Goal: Information Seeking & Learning: Understand process/instructions

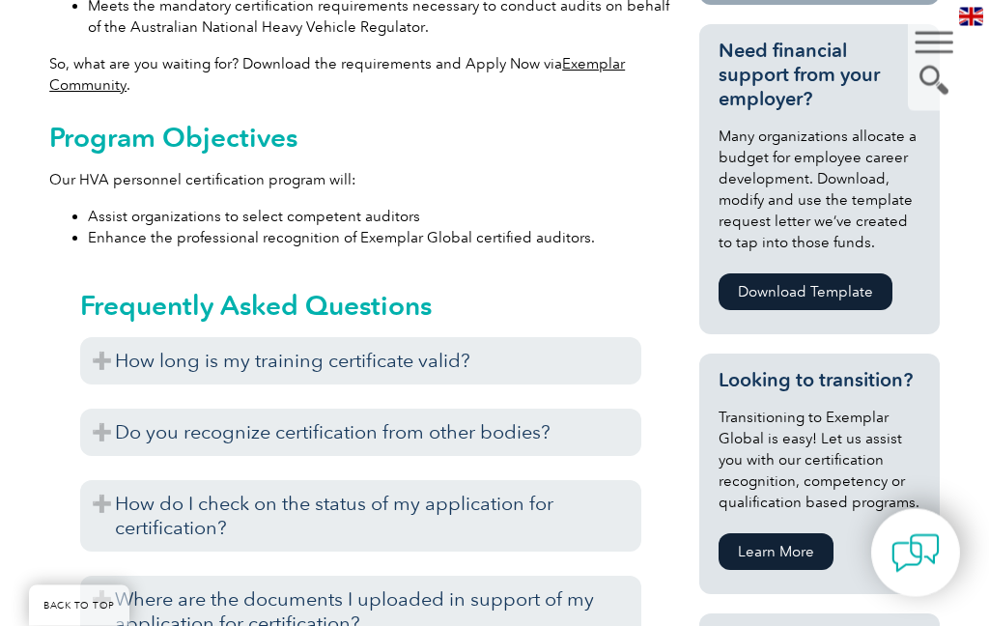
scroll to position [908, 0]
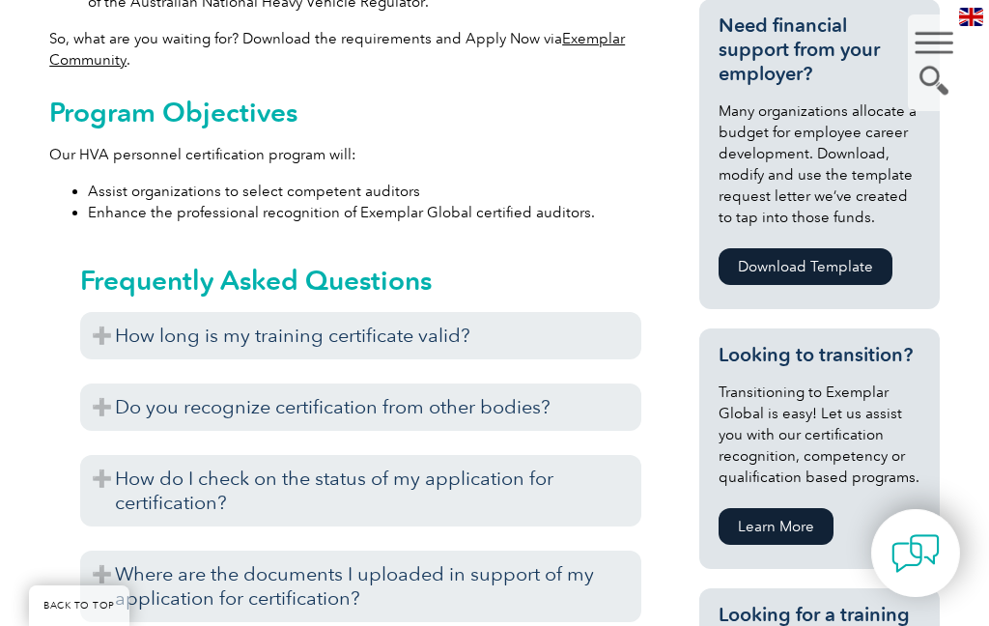
click at [112, 349] on h3 "How long is my training certificate valid?" at bounding box center [360, 335] width 561 height 47
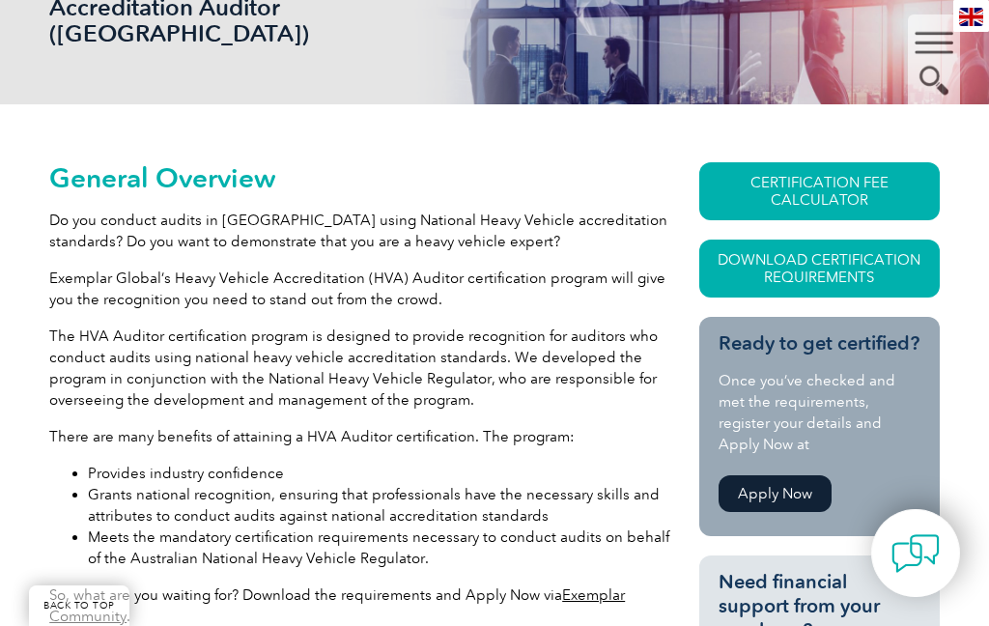
scroll to position [347, 0]
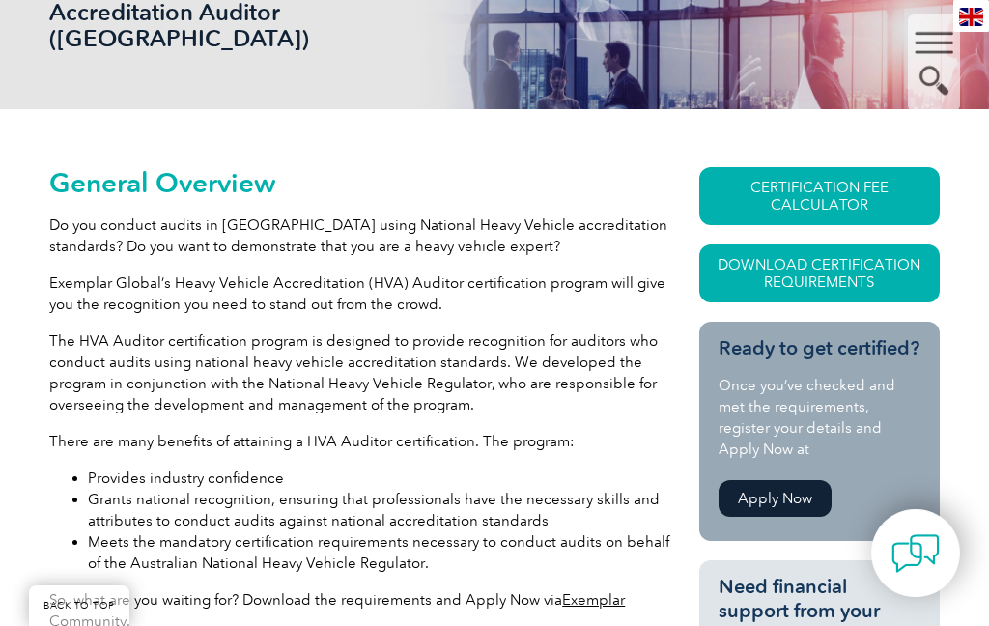
click at [856, 194] on link "CERTIFICATION FEE CALCULATOR" at bounding box center [820, 196] width 241 height 58
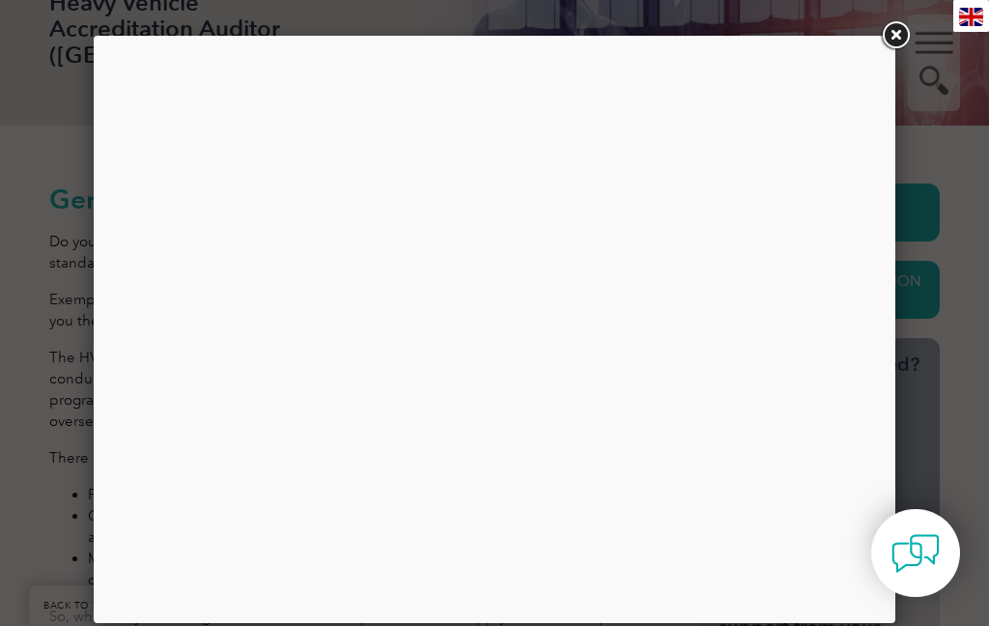
scroll to position [365, 0]
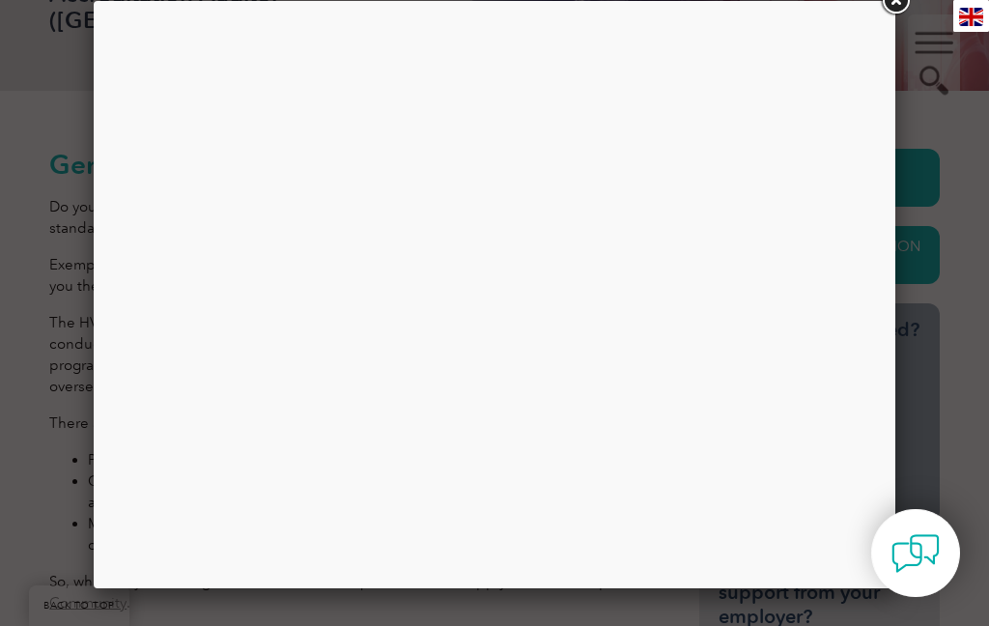
click at [824, 267] on div at bounding box center [494, 294] width 773 height 559
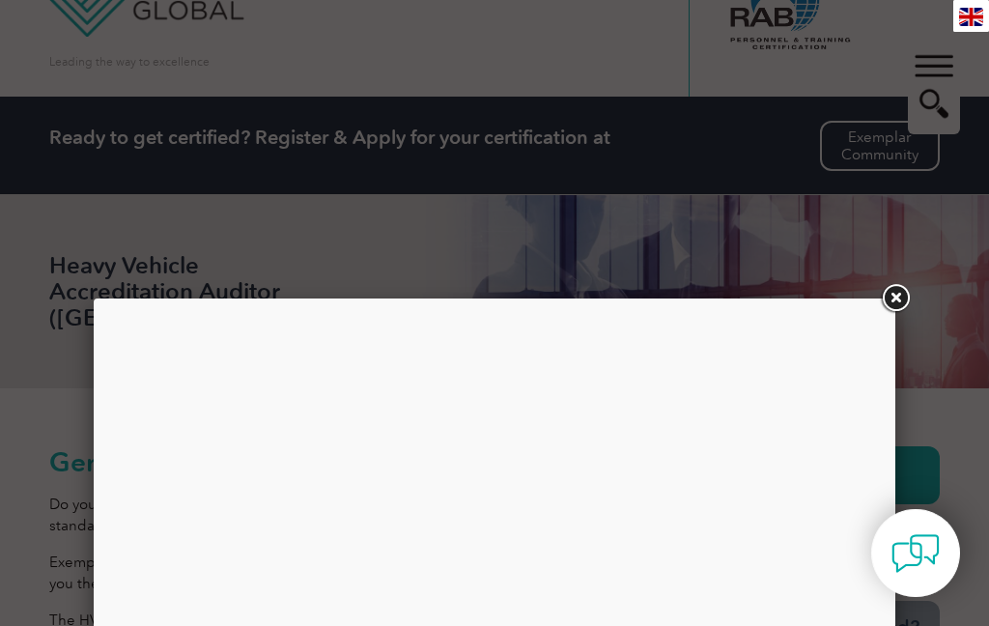
scroll to position [0, 0]
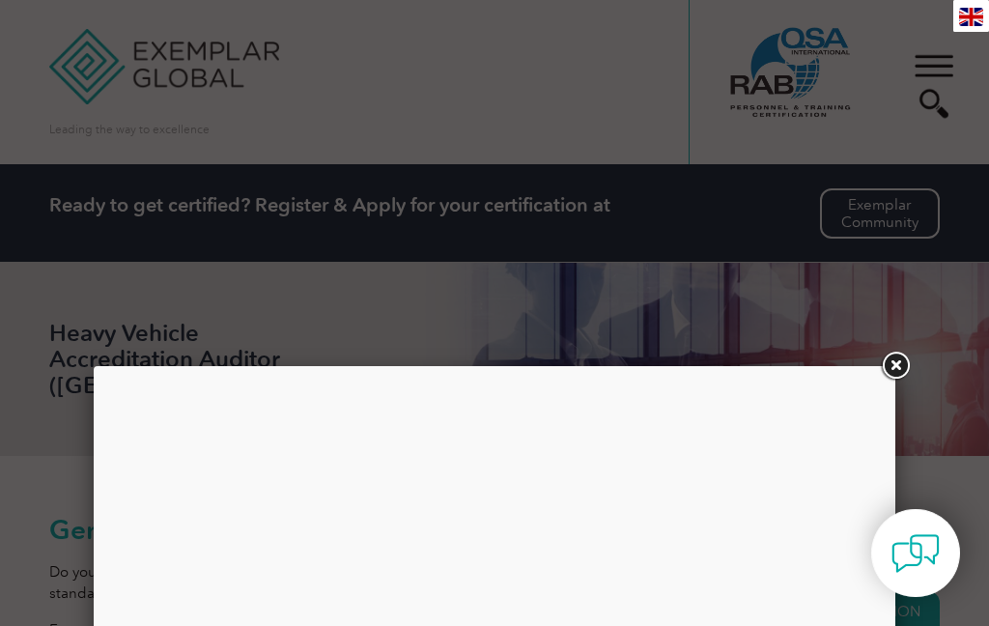
click at [892, 373] on link at bounding box center [895, 366] width 35 height 35
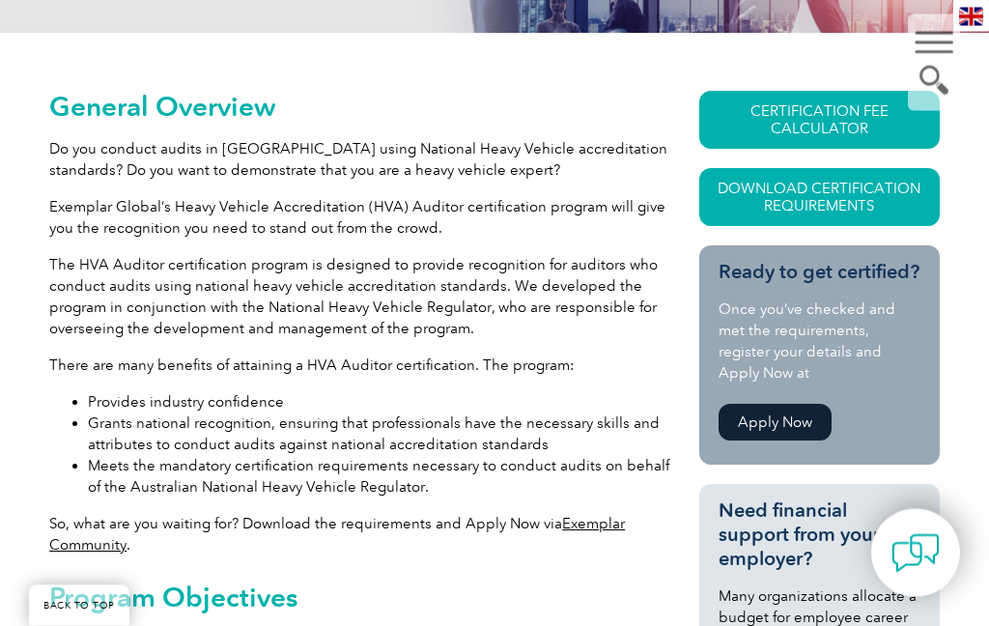
click at [884, 193] on link "Download Certification Requirements" at bounding box center [820, 198] width 241 height 58
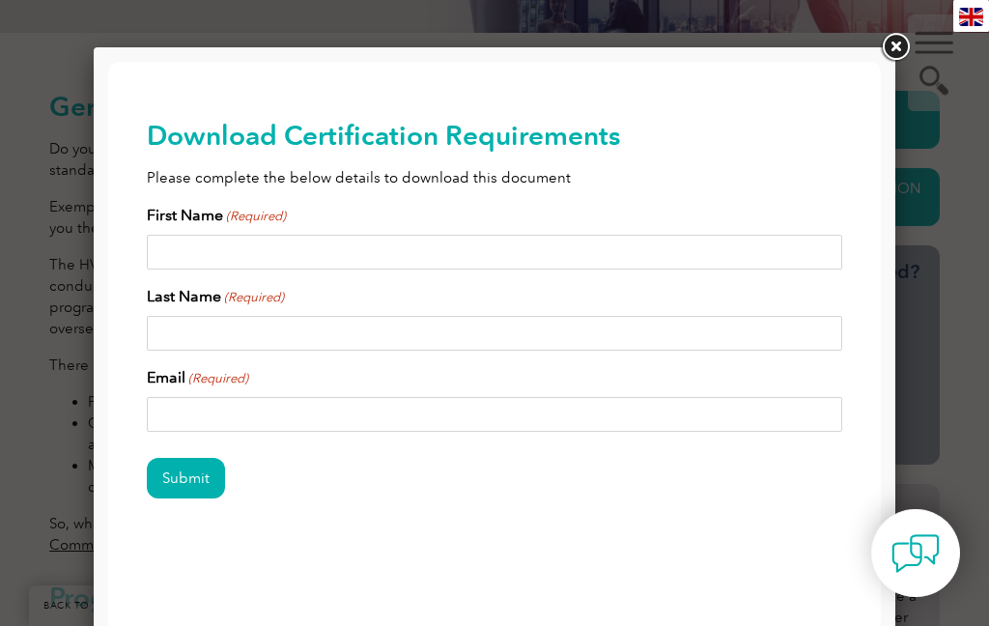
click at [884, 49] on link at bounding box center [895, 47] width 35 height 35
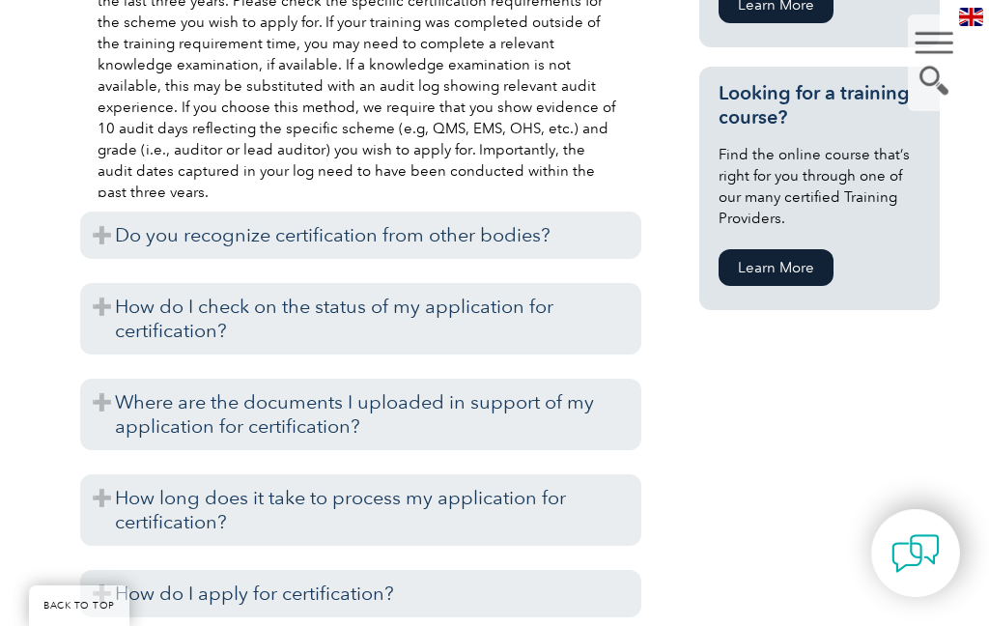
scroll to position [1429, 0]
click at [98, 221] on h3 "Do you recognize certification from other bodies?" at bounding box center [360, 236] width 561 height 47
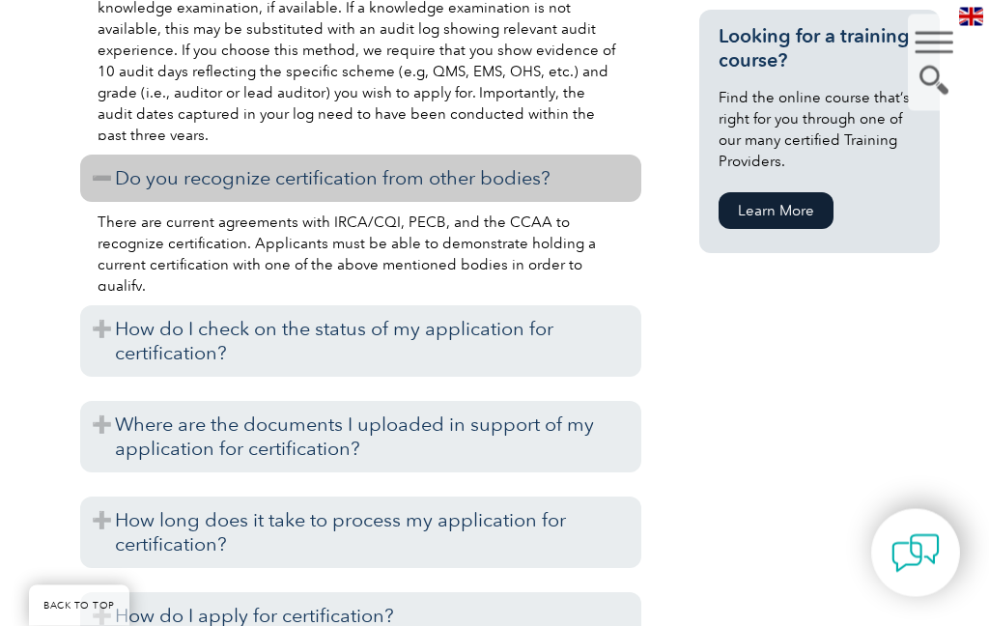
click at [93, 336] on h3 "How do I check on the status of my application for certification?" at bounding box center [360, 342] width 561 height 72
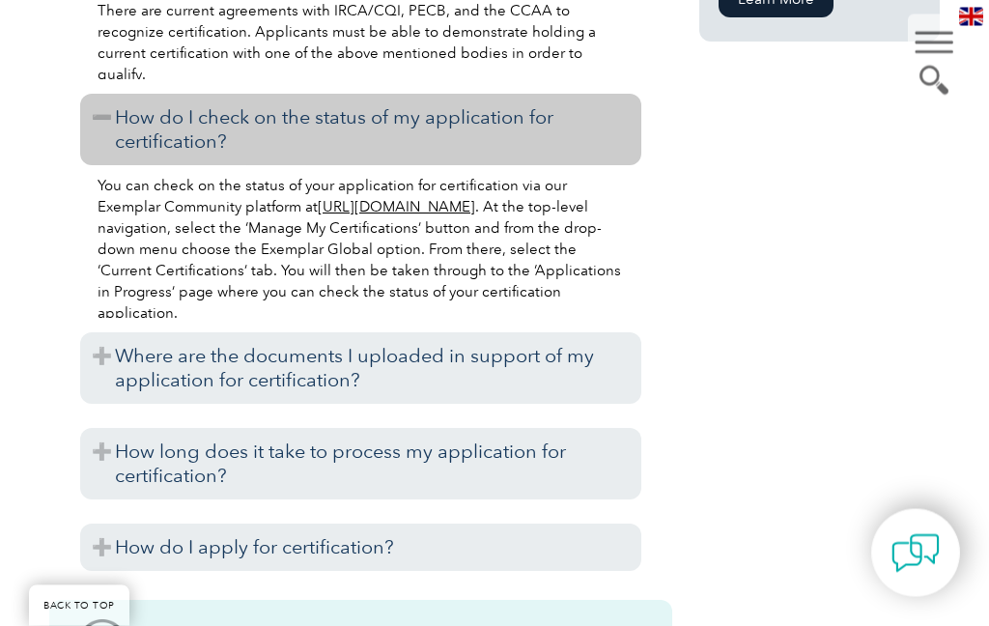
click at [92, 359] on h3 "Where are the documents I uploaded in support of my application for certificati…" at bounding box center [360, 369] width 561 height 72
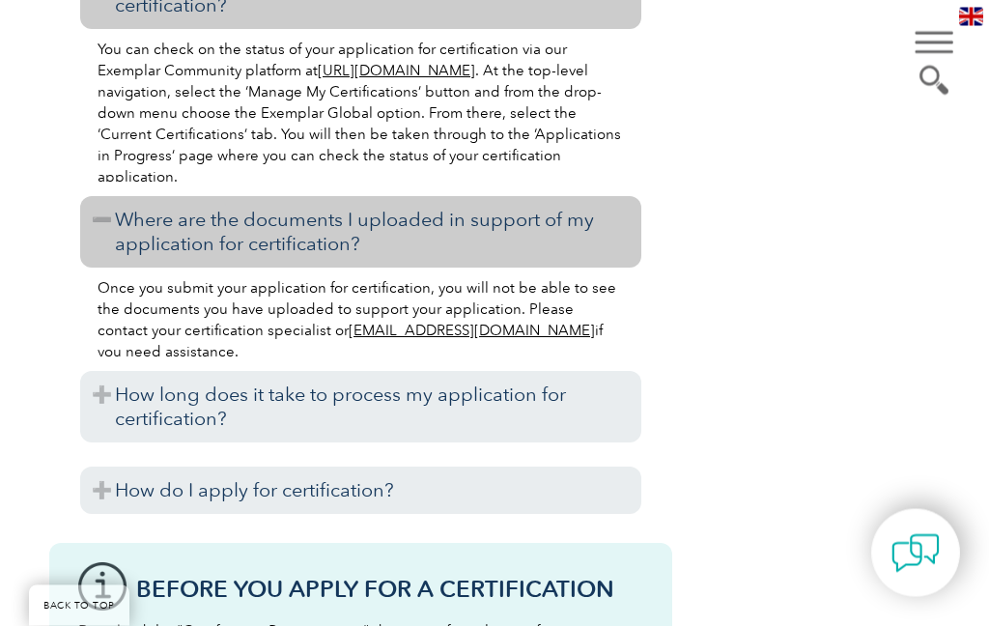
scroll to position [1845, 0]
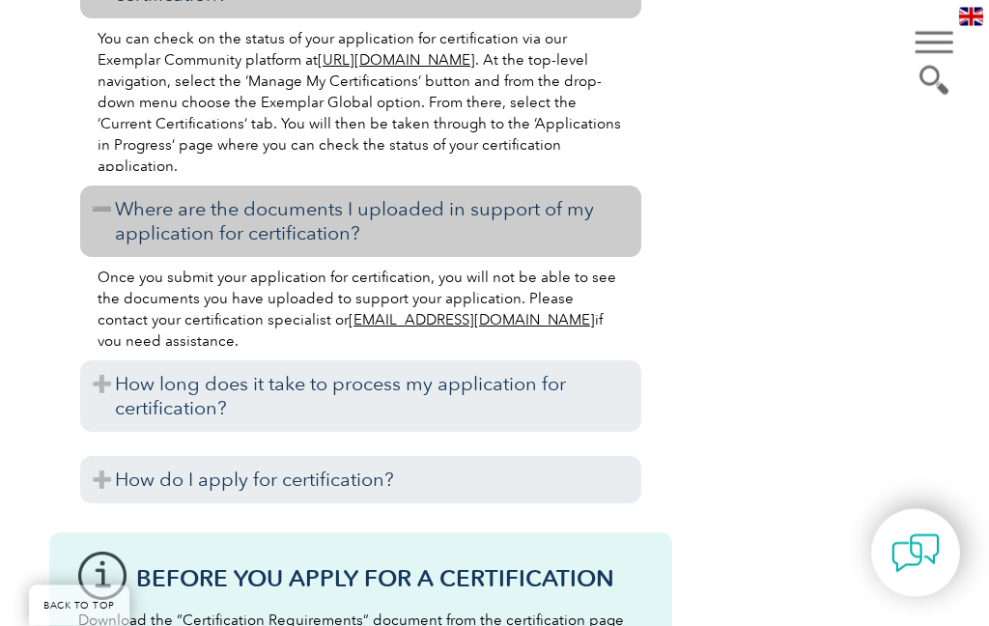
click at [93, 383] on h3 "How long does it take to process my application for certification?" at bounding box center [360, 397] width 561 height 72
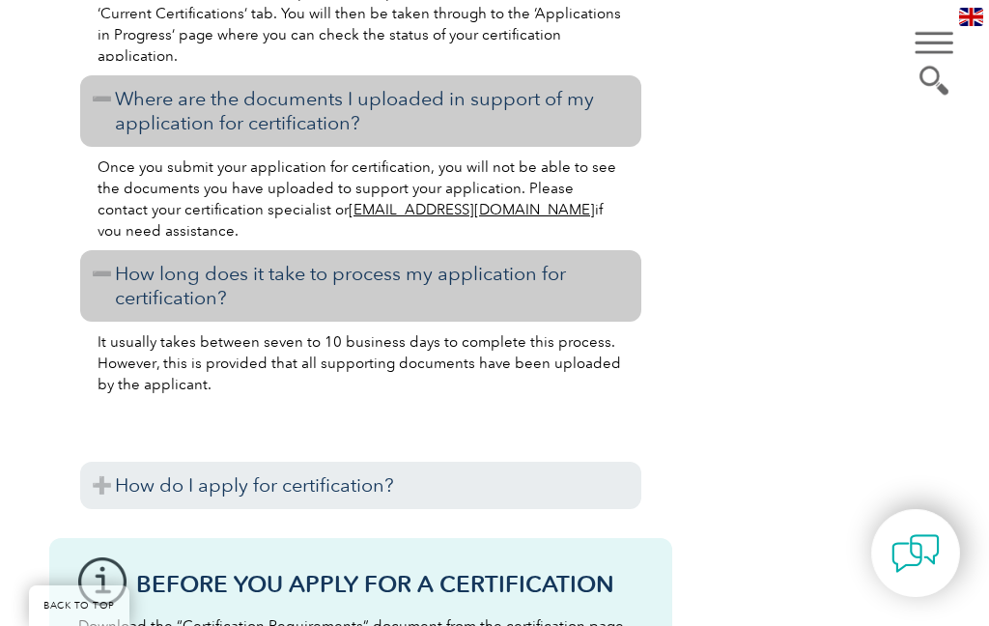
scroll to position [1966, 0]
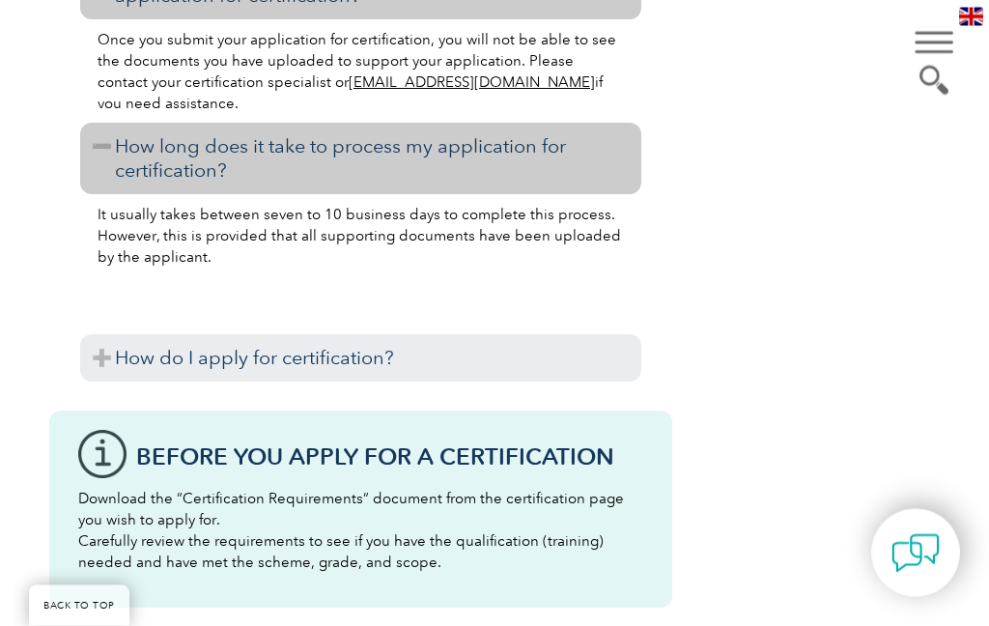
click at [93, 357] on h3 "How do I apply for certification?" at bounding box center [360, 358] width 561 height 47
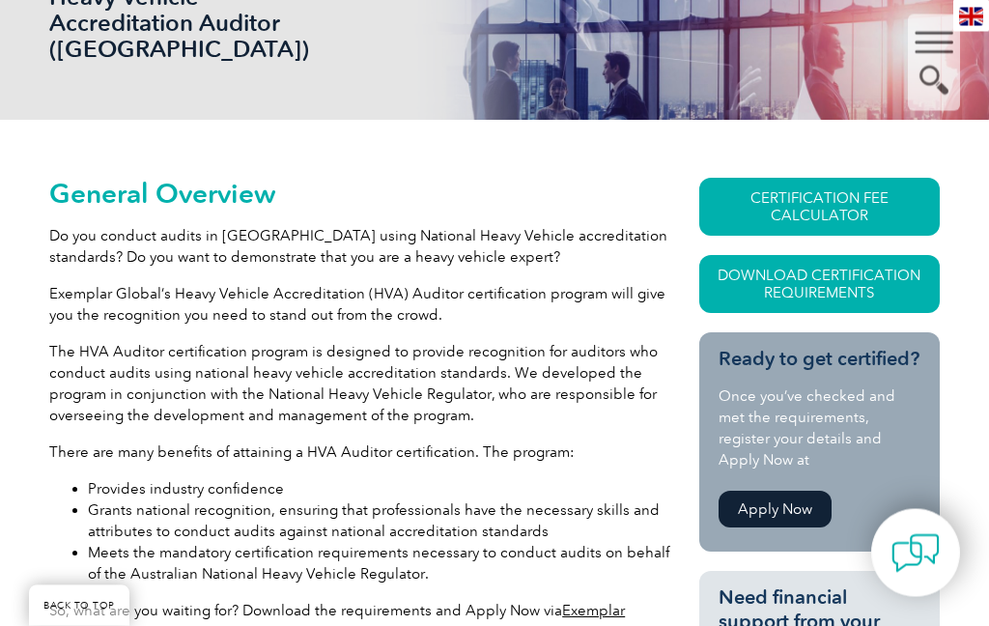
scroll to position [302, 0]
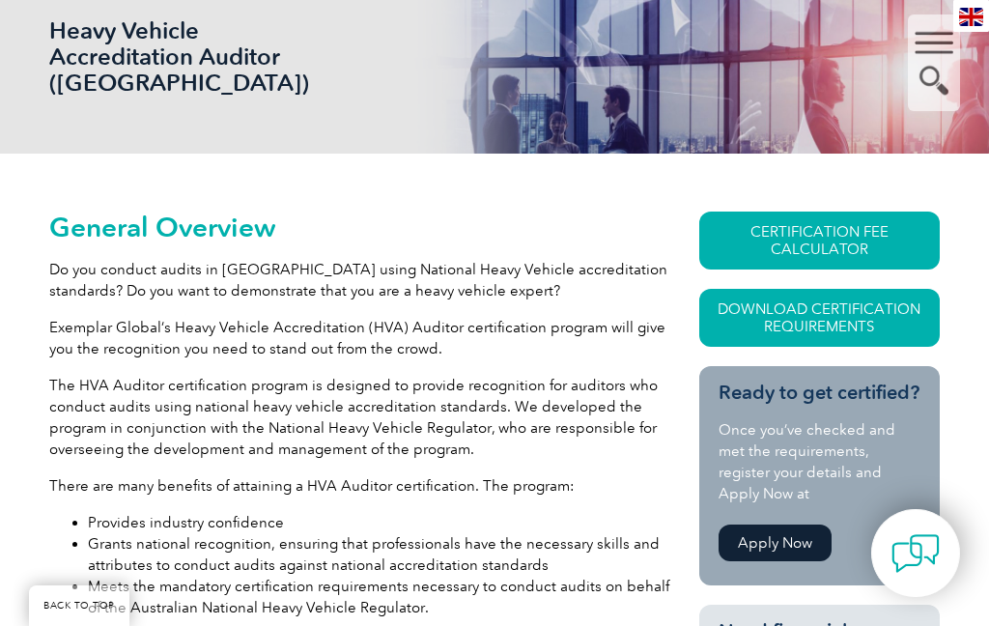
click at [860, 231] on link "CERTIFICATION FEE CALCULATOR" at bounding box center [820, 241] width 241 height 58
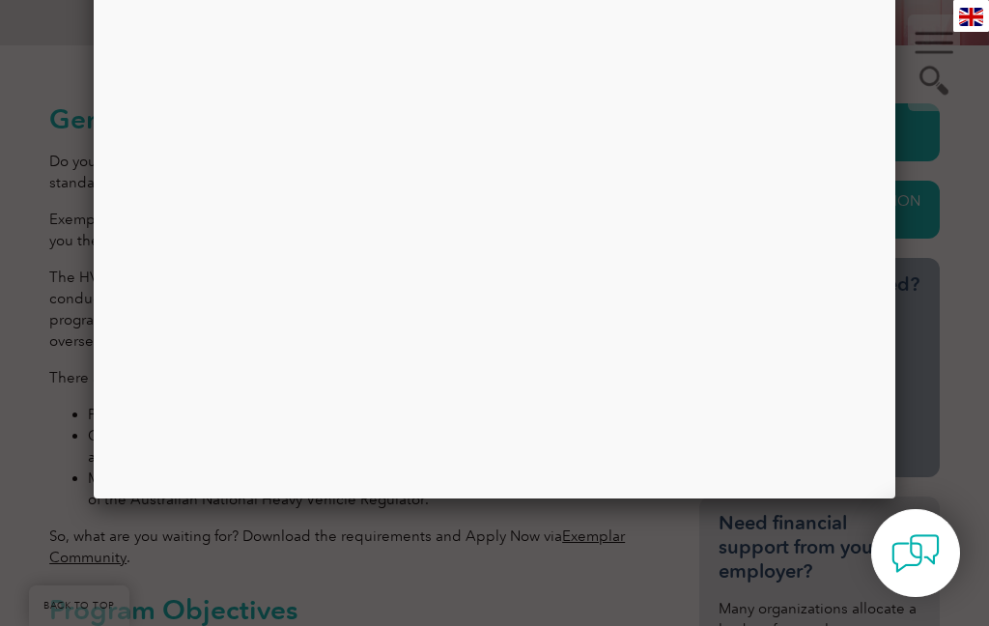
scroll to position [410, 0]
click at [815, 270] on div at bounding box center [494, 206] width 773 height 559
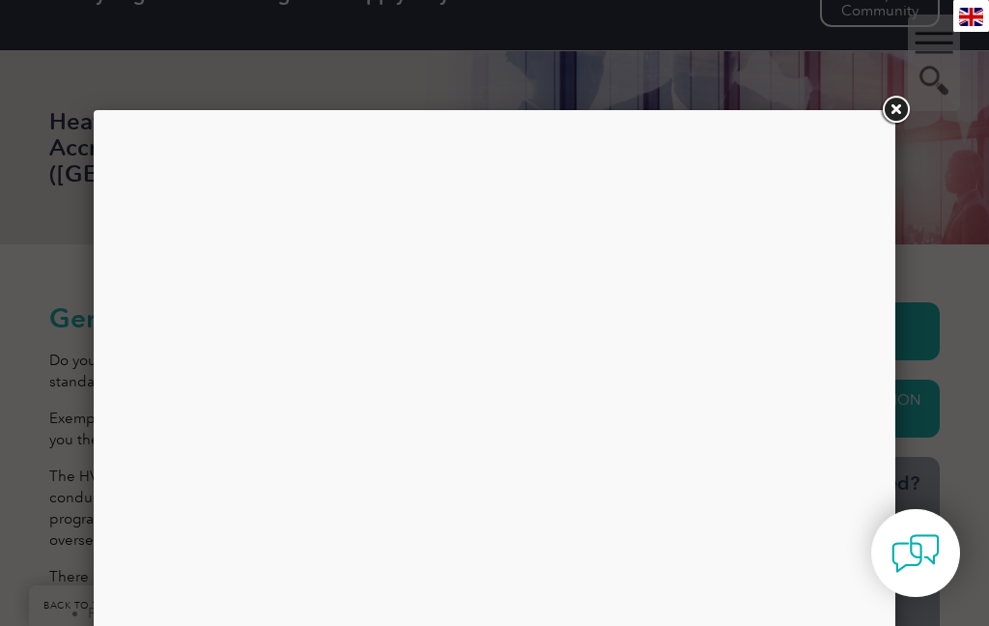
scroll to position [71, 0]
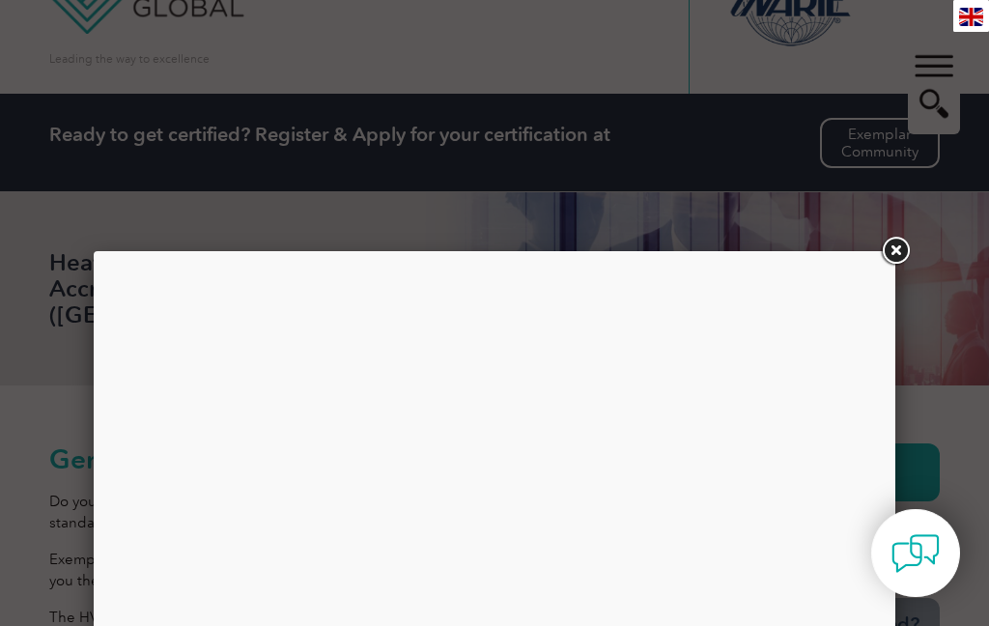
click at [891, 255] on link at bounding box center [895, 251] width 35 height 35
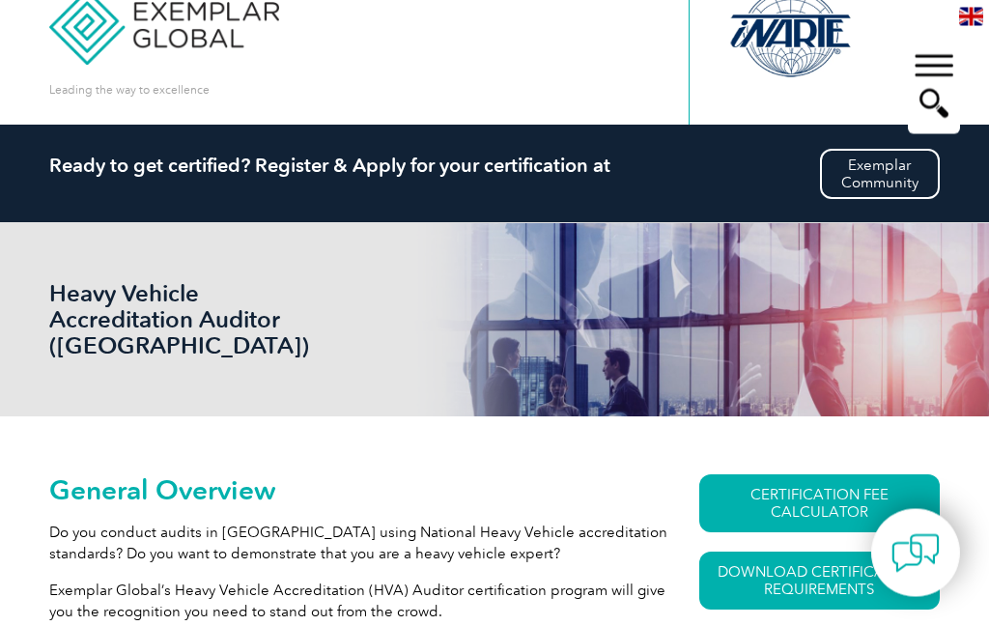
scroll to position [0, 0]
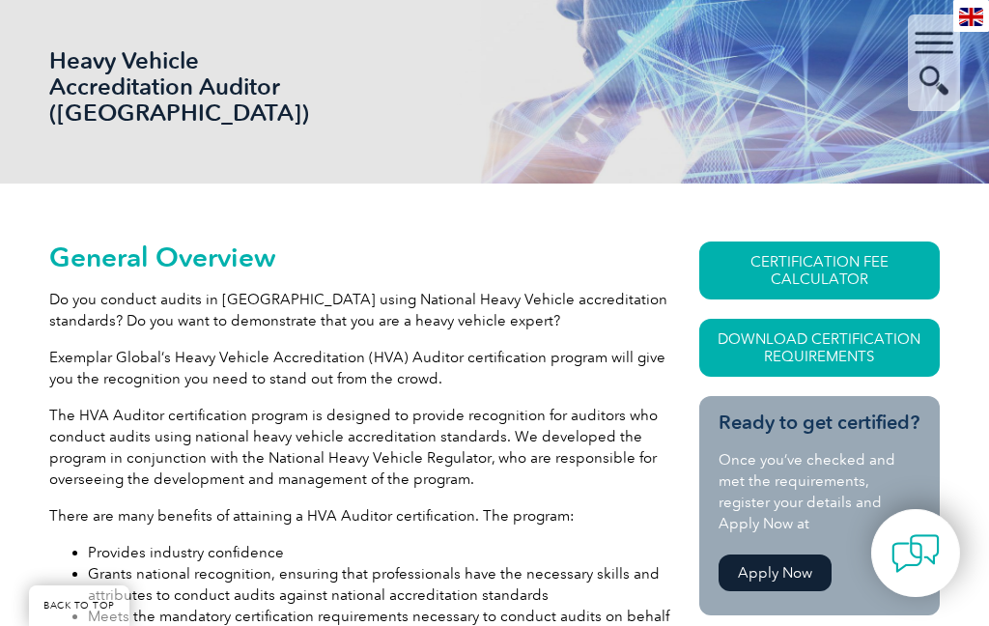
scroll to position [282, 0]
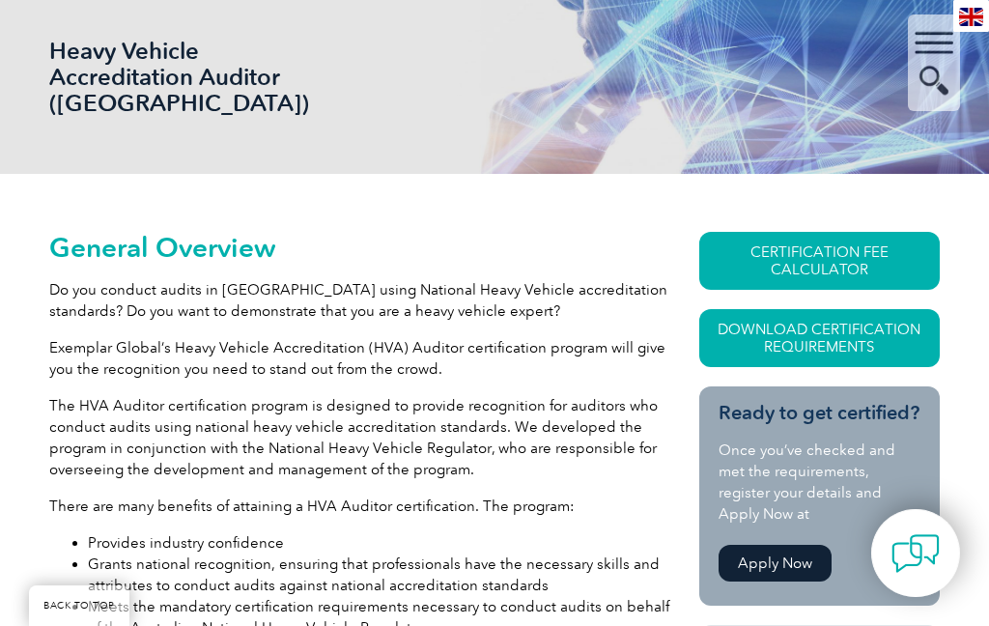
click at [896, 344] on link "Download Certification Requirements" at bounding box center [820, 338] width 241 height 58
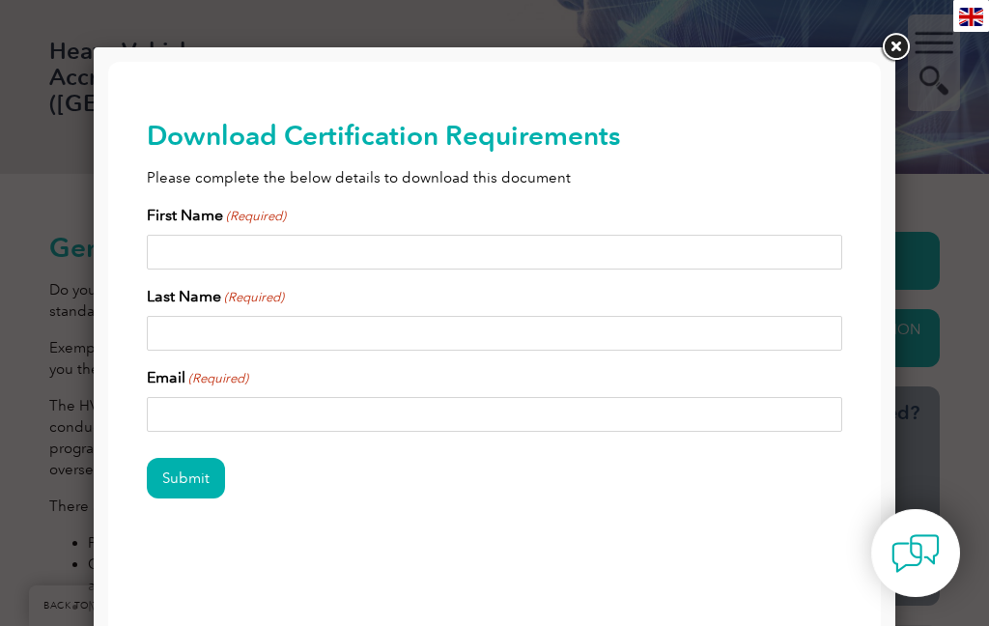
scroll to position [0, 0]
click at [889, 46] on link at bounding box center [895, 47] width 35 height 35
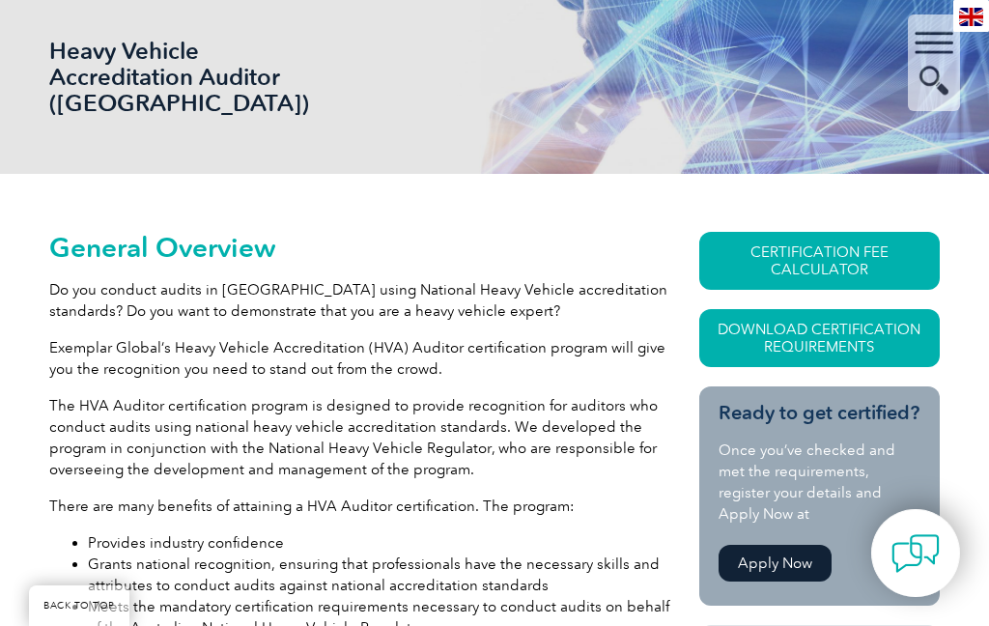
click at [858, 273] on link "CERTIFICATION FEE CALCULATOR" at bounding box center [820, 261] width 241 height 58
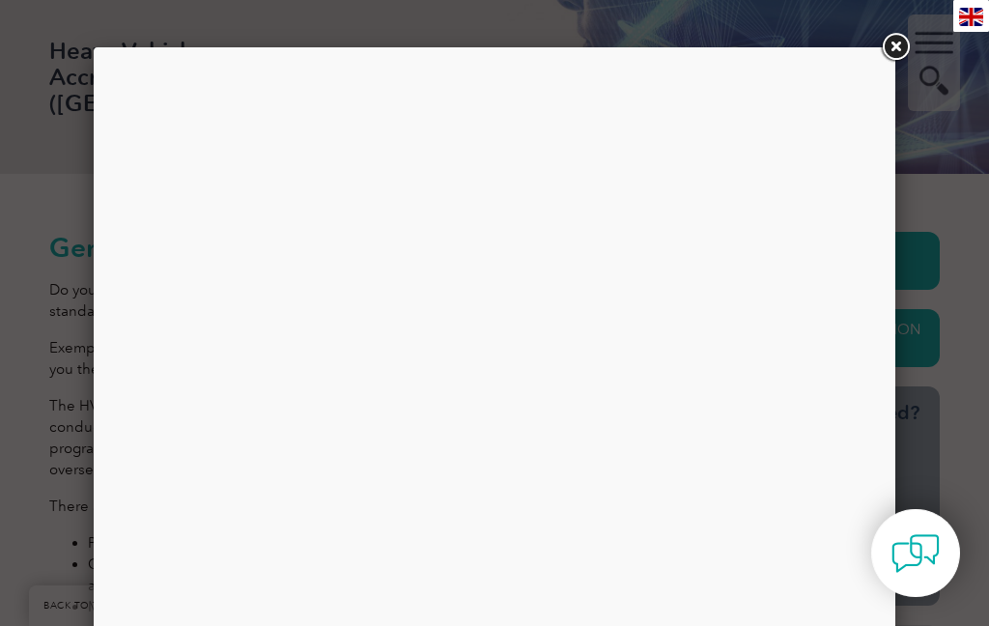
click at [902, 47] on link at bounding box center [895, 47] width 35 height 35
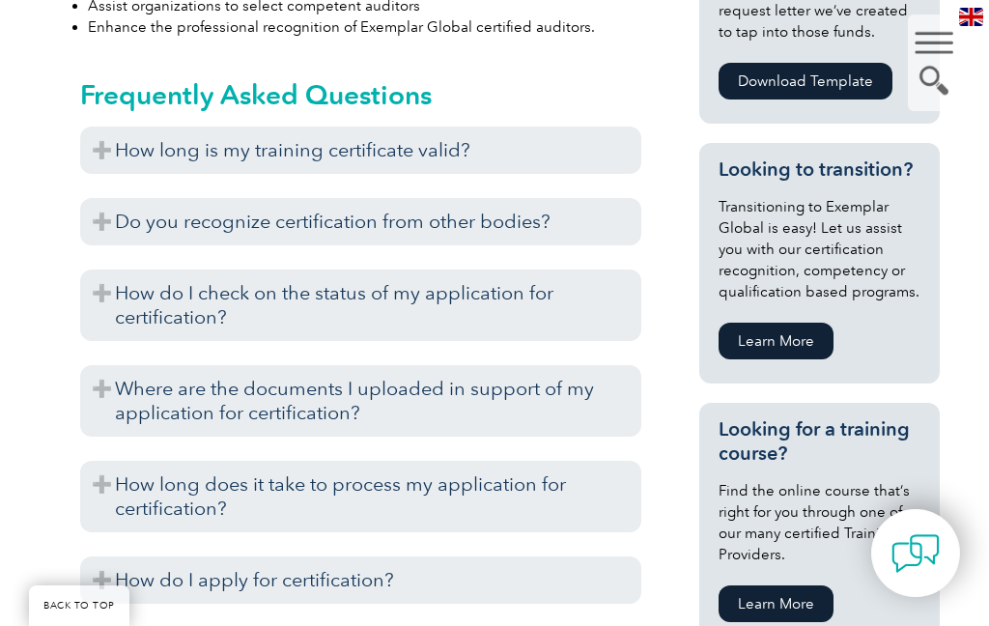
scroll to position [1091, 0]
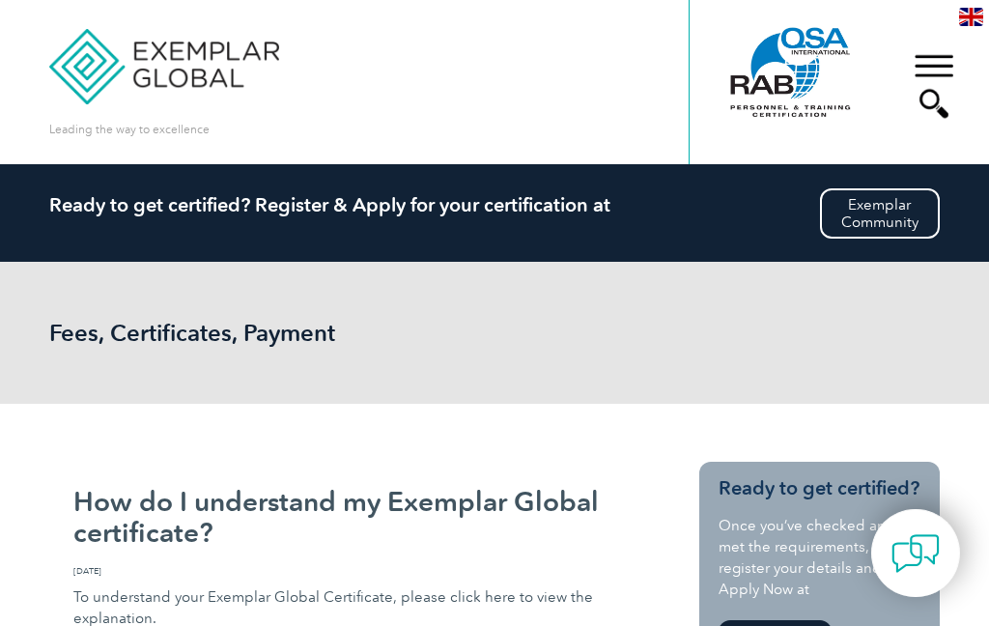
click at [931, 66] on div "▼" at bounding box center [934, 86] width 52 height 97
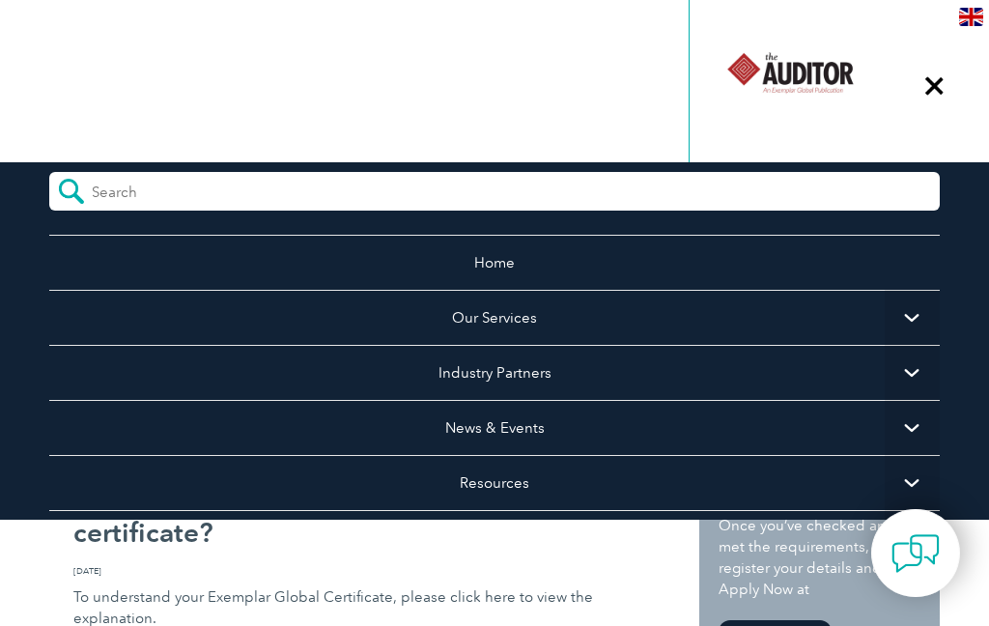
click at [886, 326] on span "▼" at bounding box center [912, 317] width 55 height 55
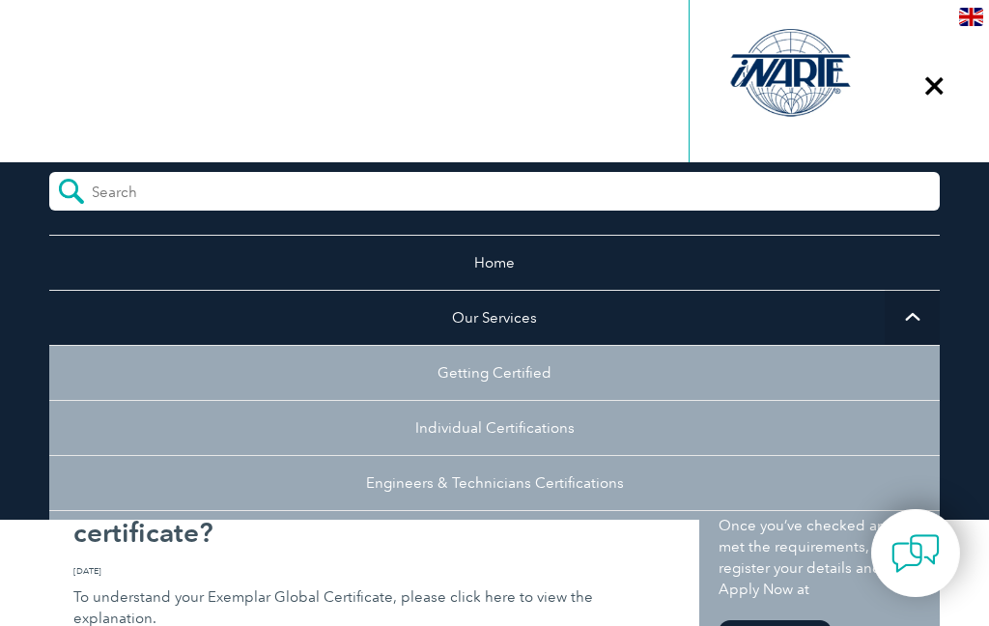
click at [903, 316] on span "▼" at bounding box center [912, 317] width 55 height 55
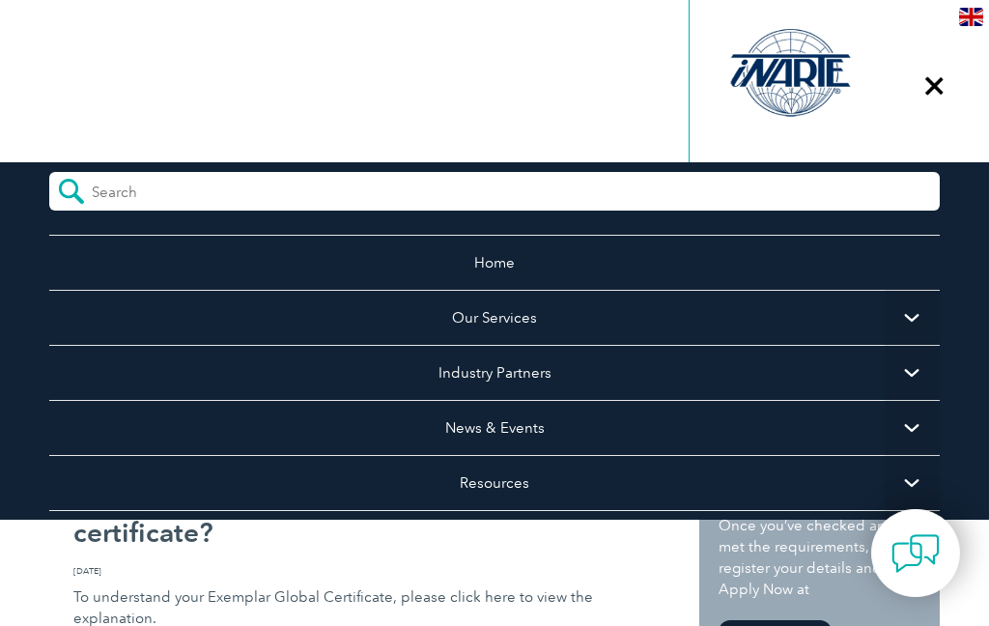
click at [813, 247] on link "Home" at bounding box center [494, 262] width 891 height 55
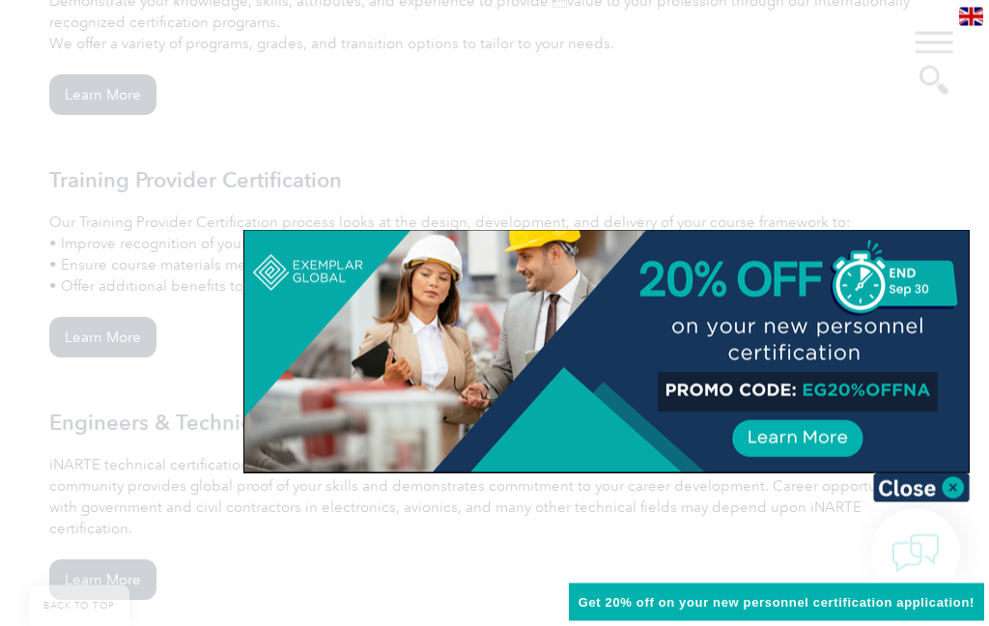
scroll to position [1622, 0]
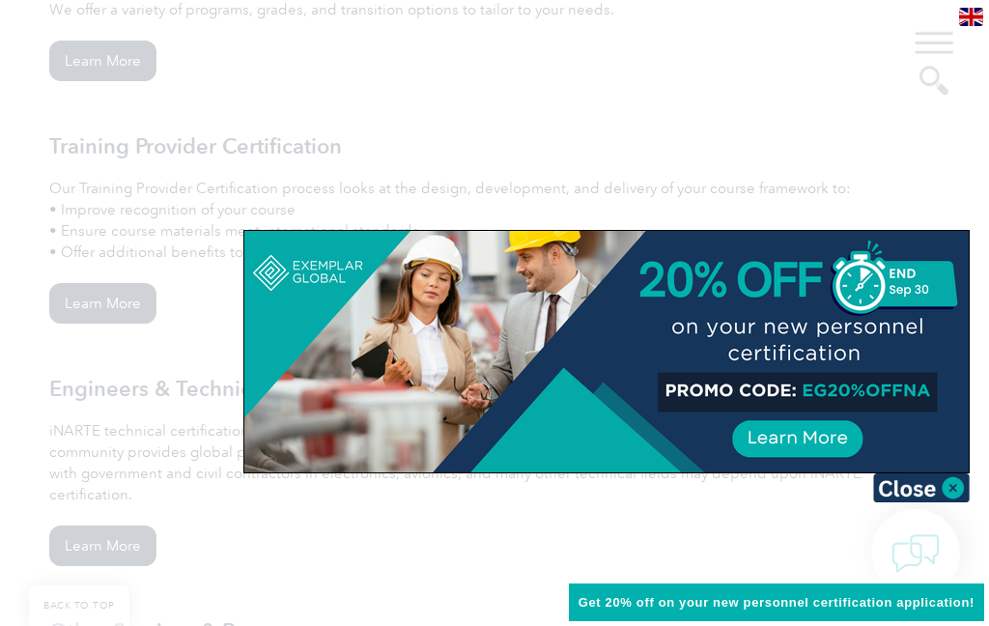
click at [955, 490] on img at bounding box center [922, 487] width 97 height 29
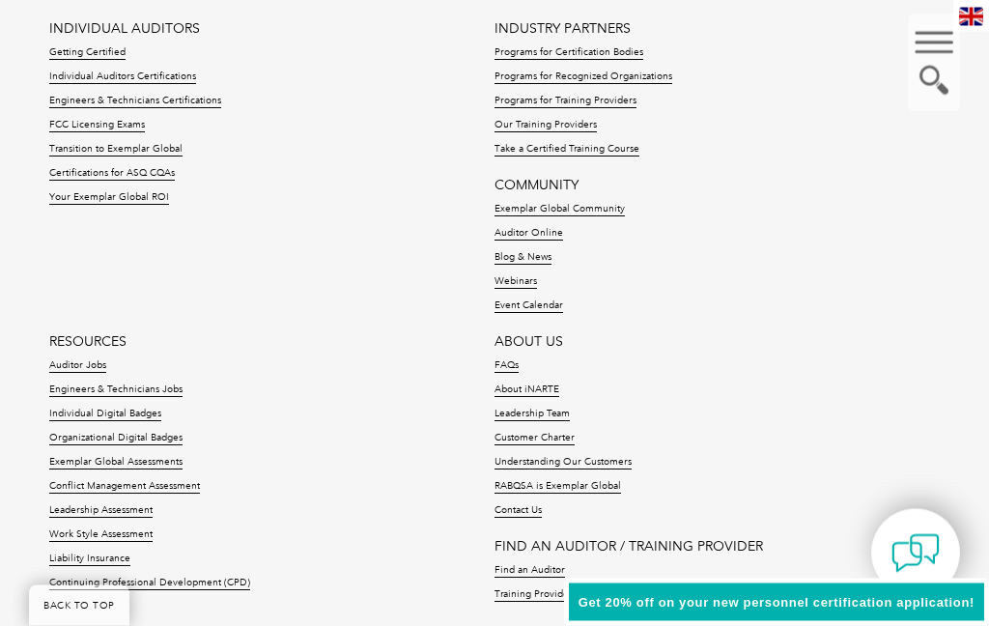
scroll to position [6440, 0]
click at [521, 504] on link "Contact Us" at bounding box center [518, 511] width 47 height 14
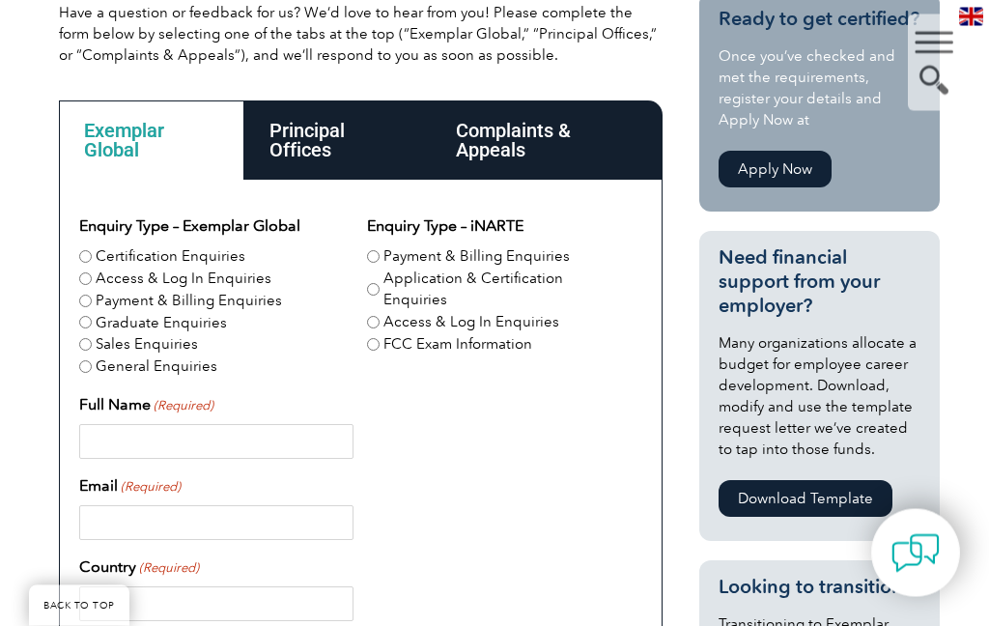
scroll to position [476, 0]
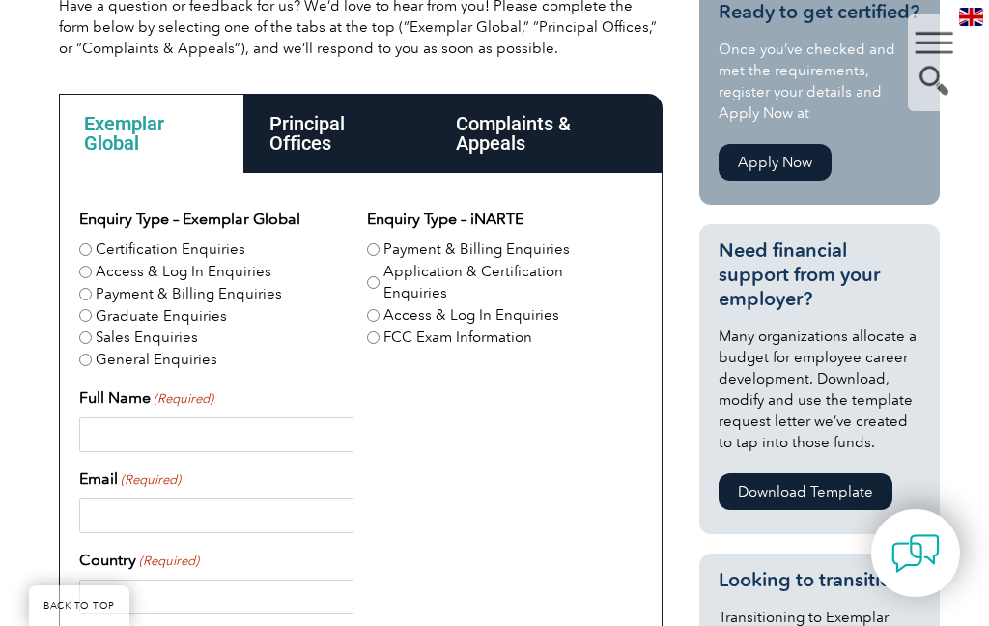
click at [307, 120] on div "Principal Offices" at bounding box center [337, 133] width 186 height 79
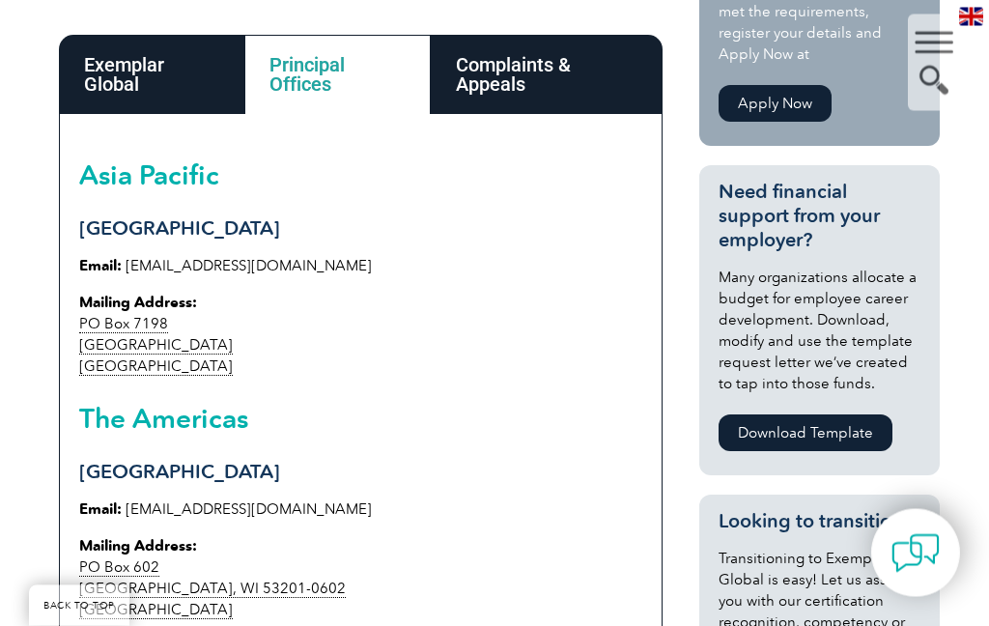
scroll to position [510, 0]
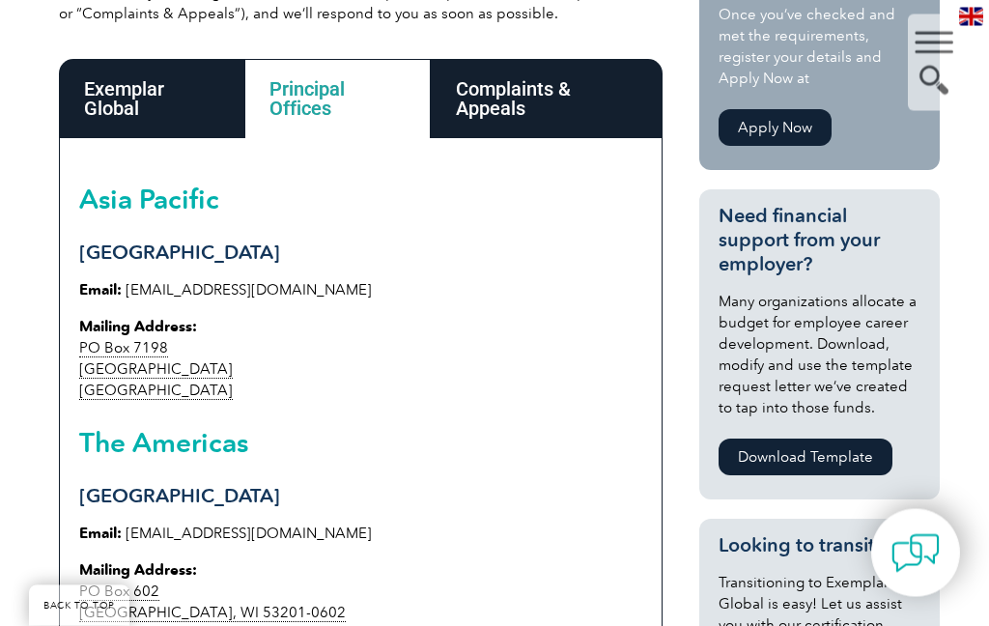
click at [116, 104] on div "Exemplar Global" at bounding box center [152, 99] width 186 height 79
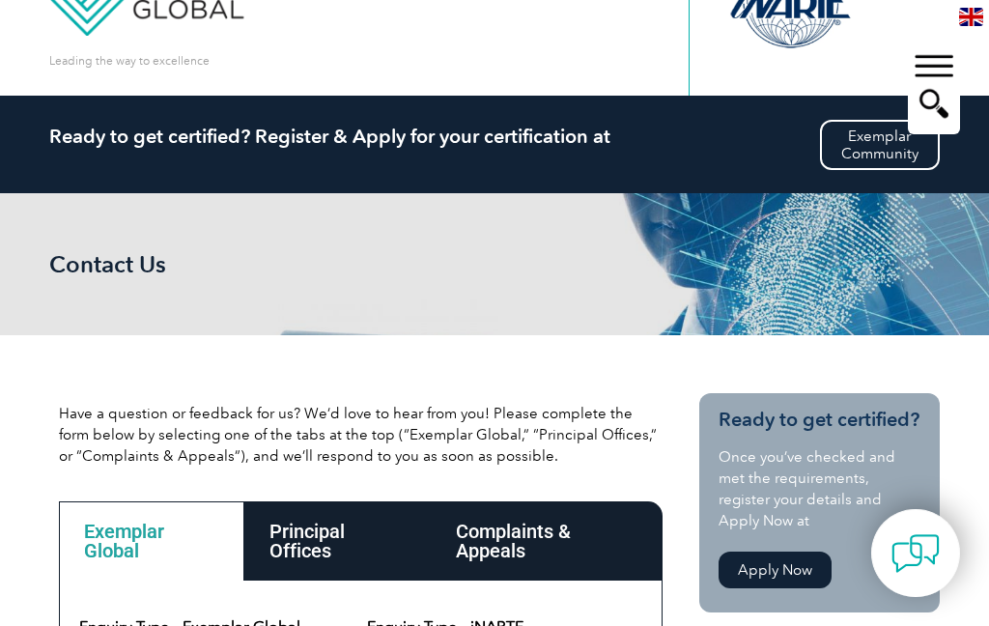
scroll to position [0, 0]
